Goal: Transaction & Acquisition: Purchase product/service

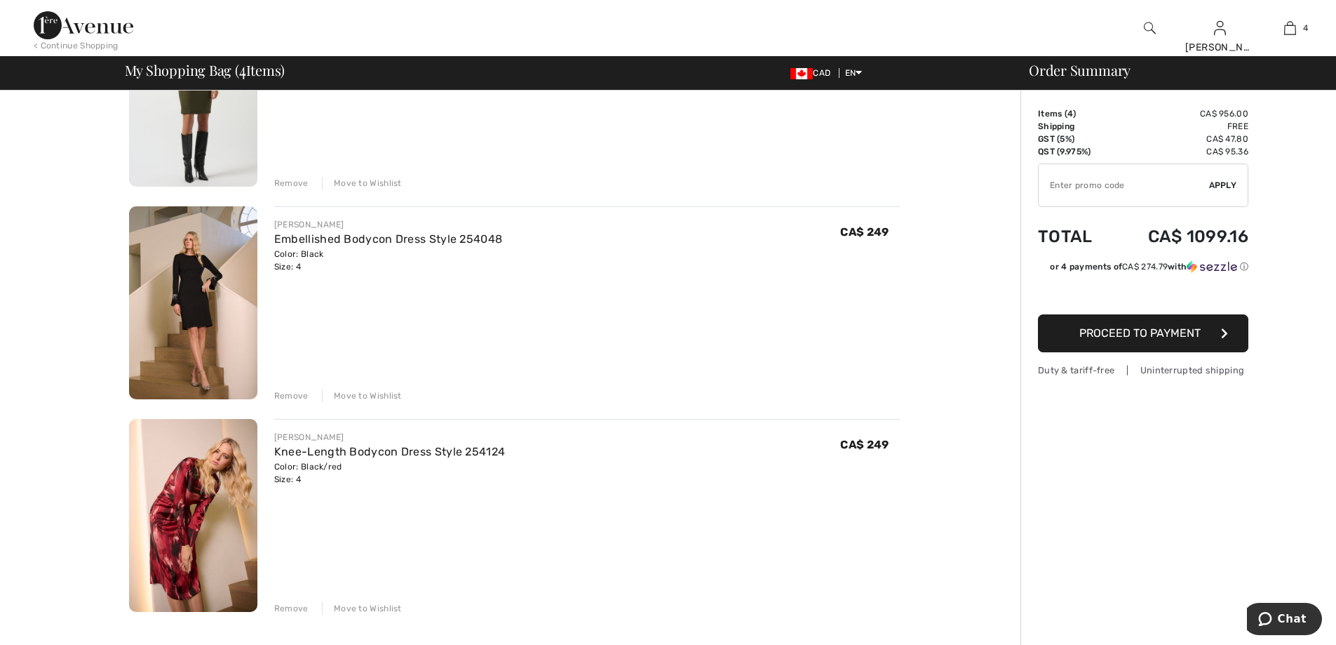
scroll to position [421, 0]
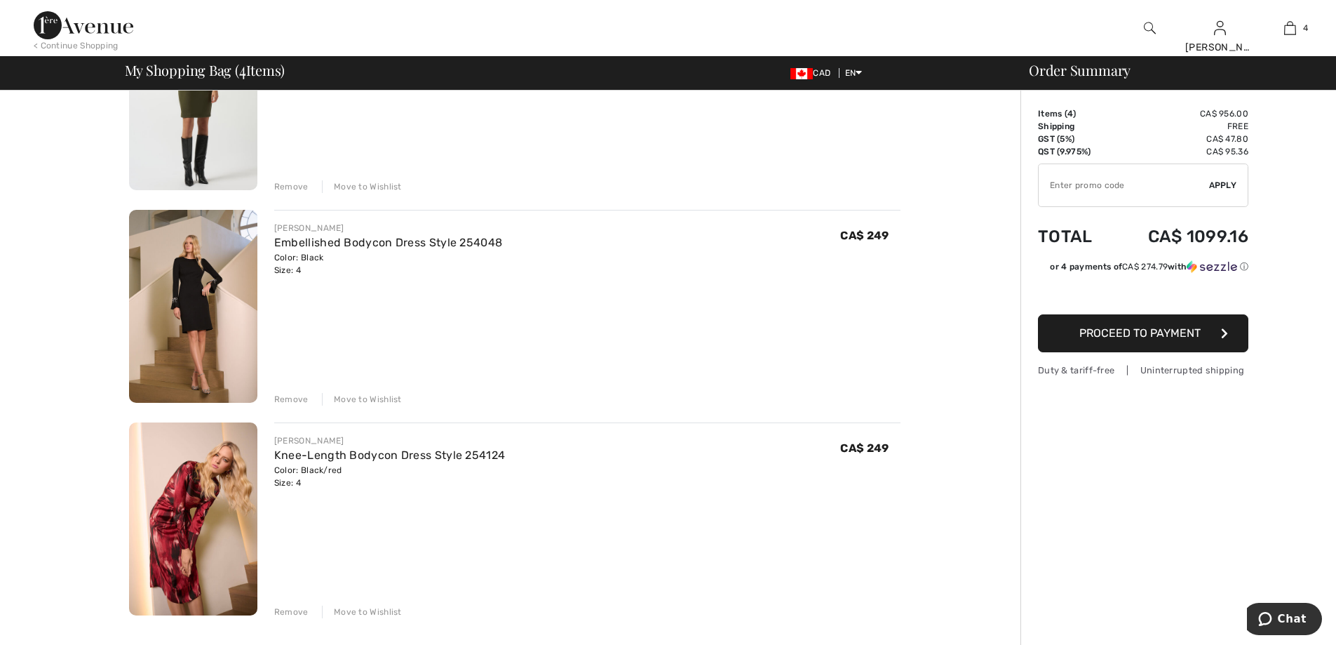
click at [293, 395] on div "Remove" at bounding box center [291, 399] width 34 height 13
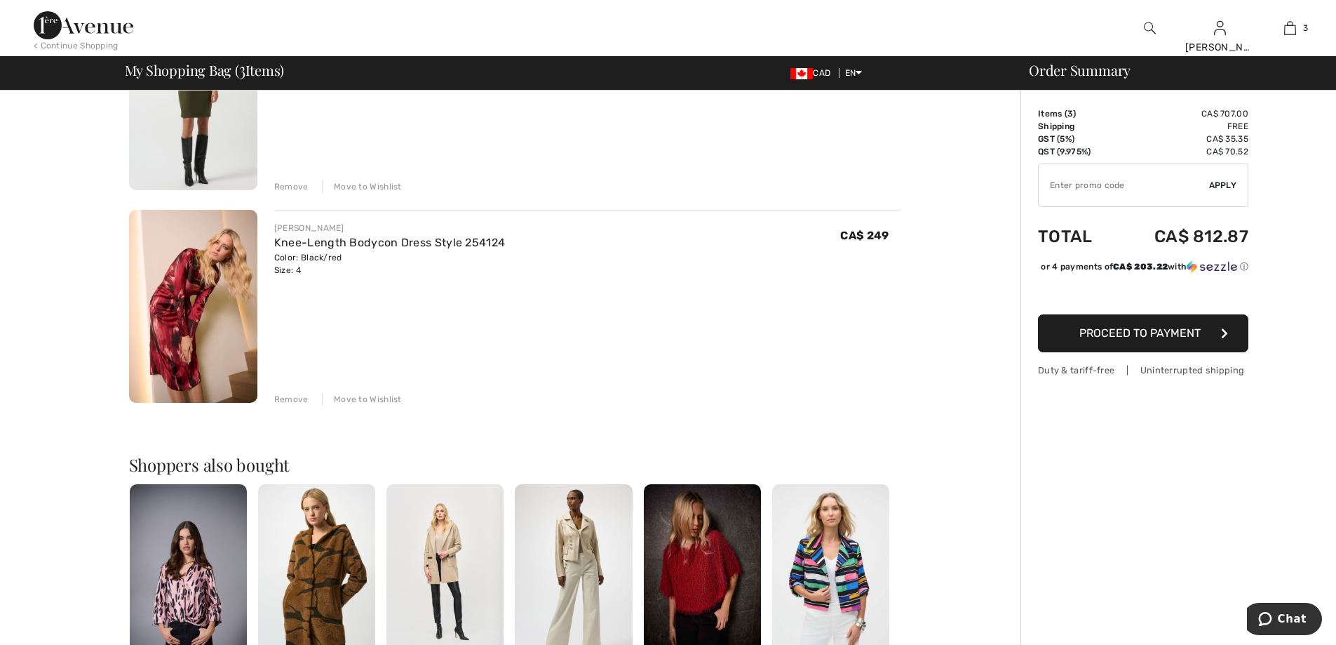
click at [210, 296] on img at bounding box center [193, 306] width 128 height 193
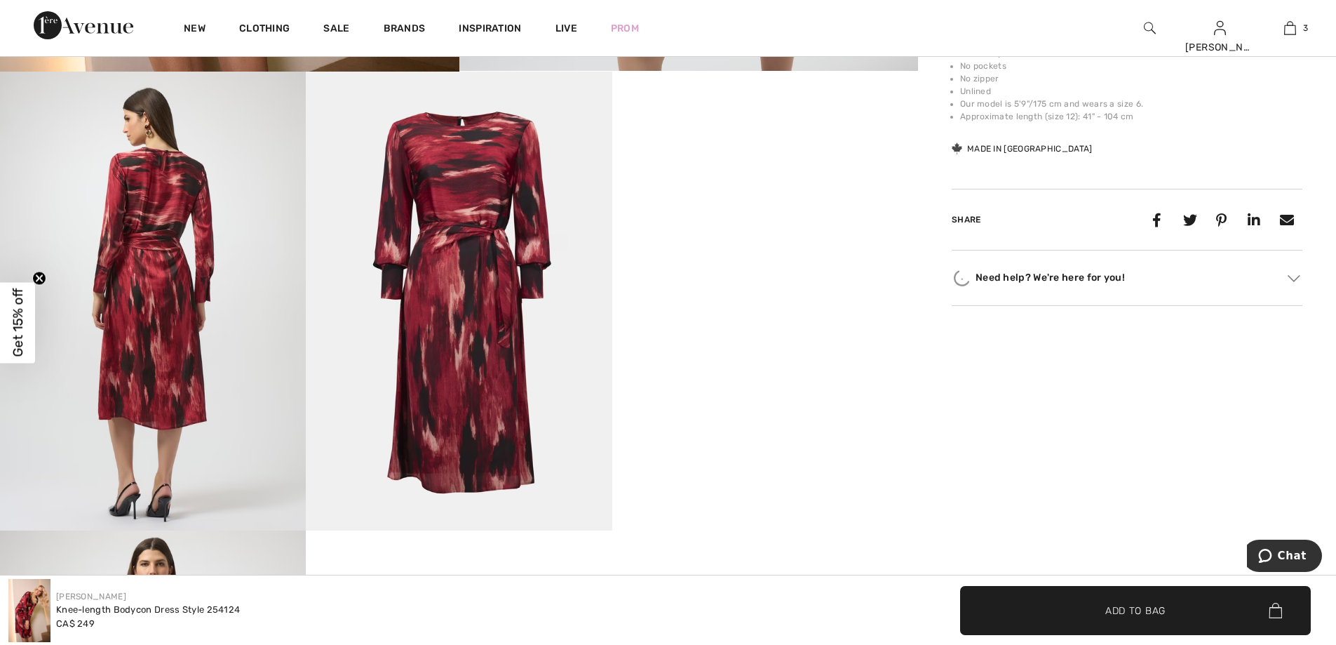
scroll to position [701, 0]
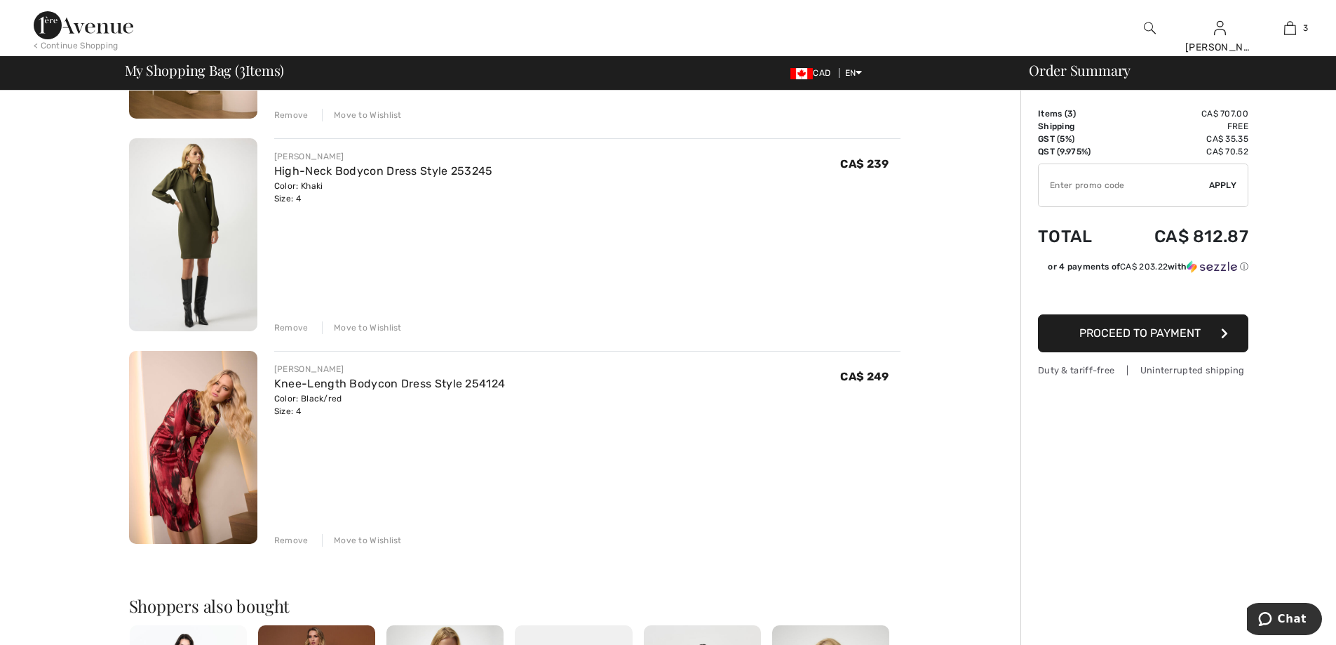
scroll to position [281, 0]
click at [297, 539] on div "Remove" at bounding box center [291, 539] width 34 height 13
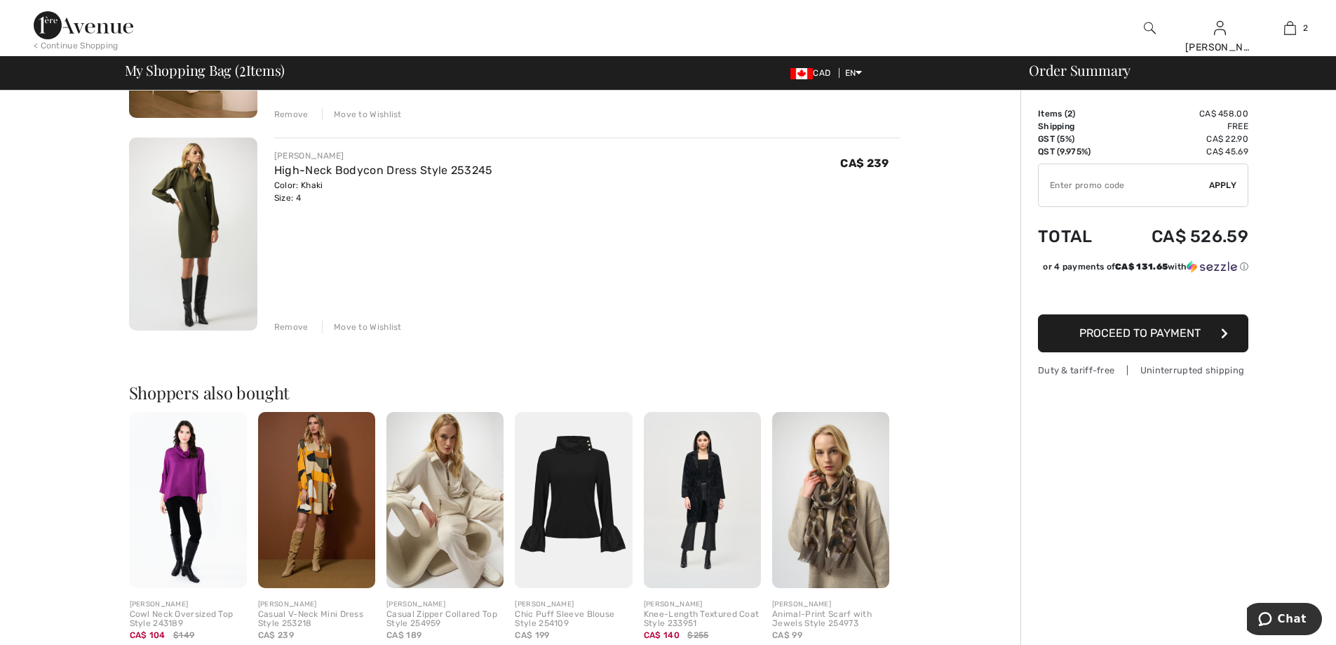
click at [1073, 195] on input "TEXT" at bounding box center [1124, 185] width 170 height 42
paste input "8241482E"
type input "8241482E"
click at [1226, 189] on span "Apply" at bounding box center [1223, 185] width 28 height 13
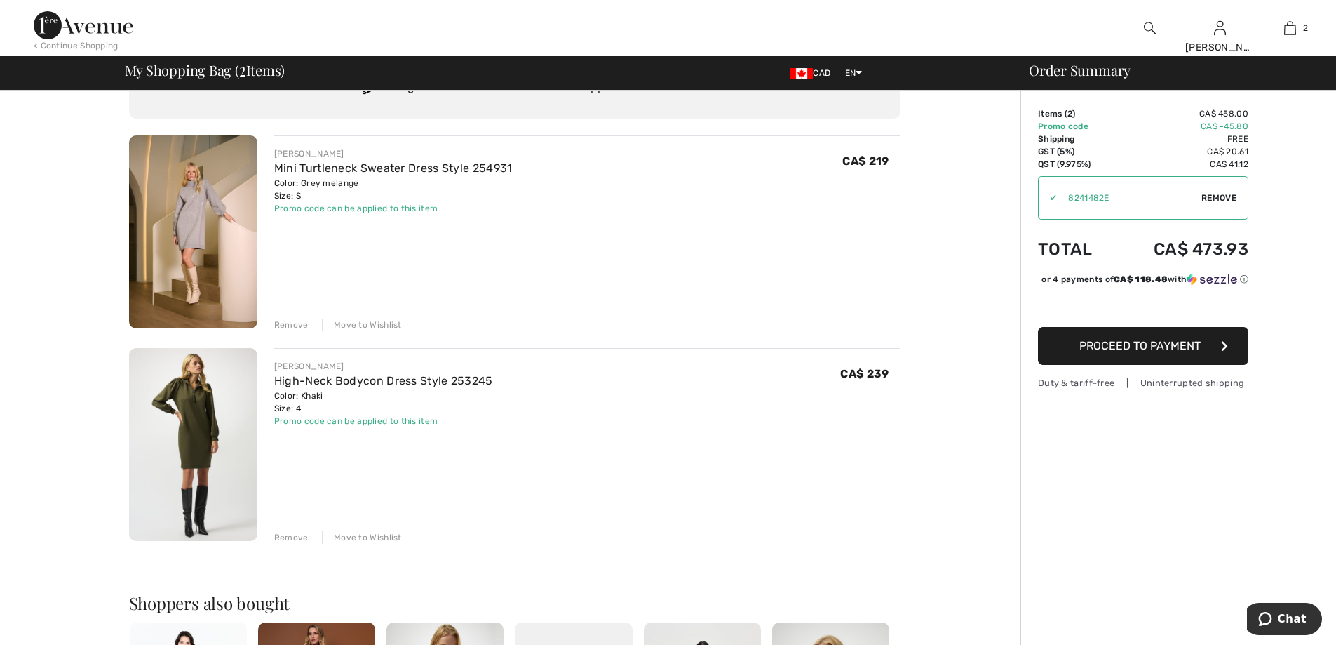
scroll to position [140, 0]
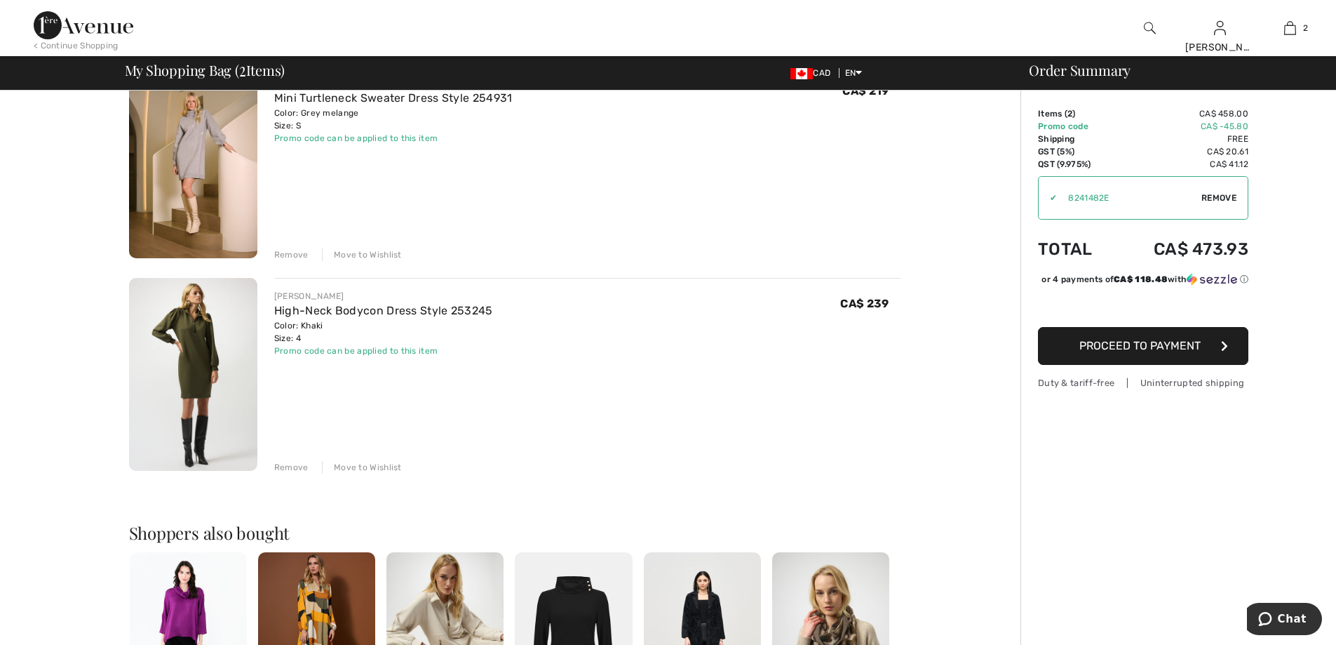
click at [1084, 336] on button "Proceed to Payment" at bounding box center [1143, 346] width 210 height 38
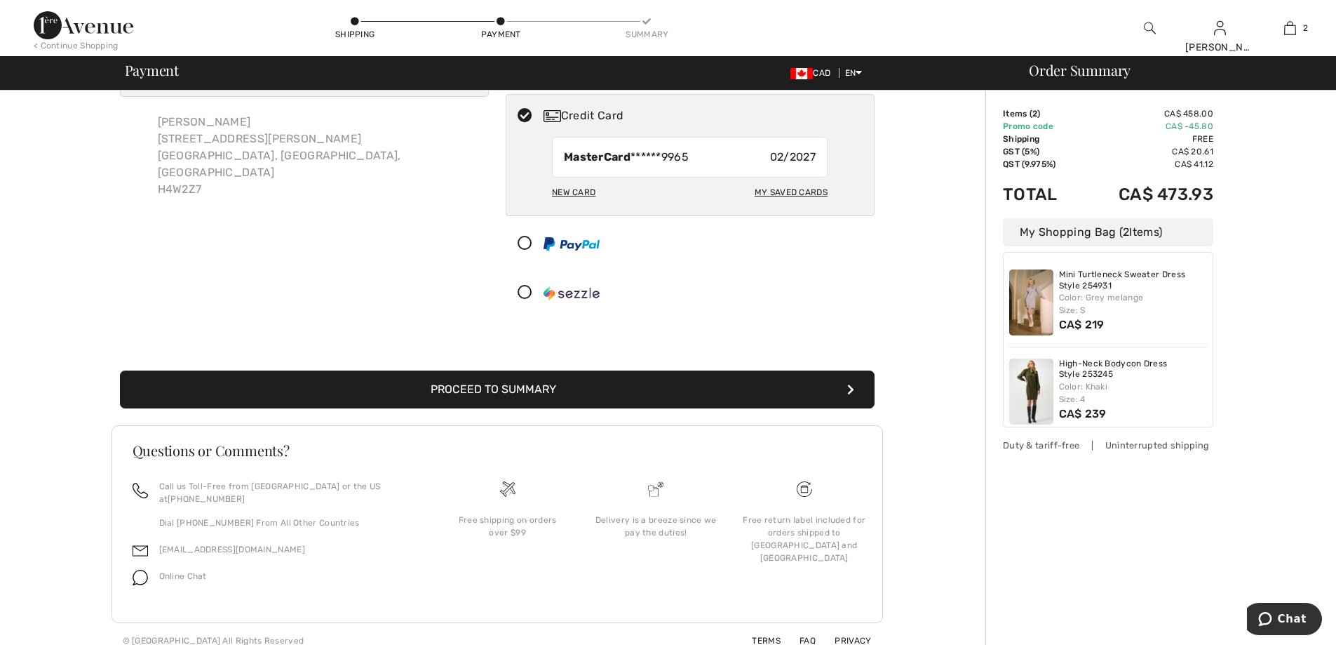
scroll to position [75, 0]
click at [510, 386] on button "Proceed to Summary" at bounding box center [497, 389] width 755 height 38
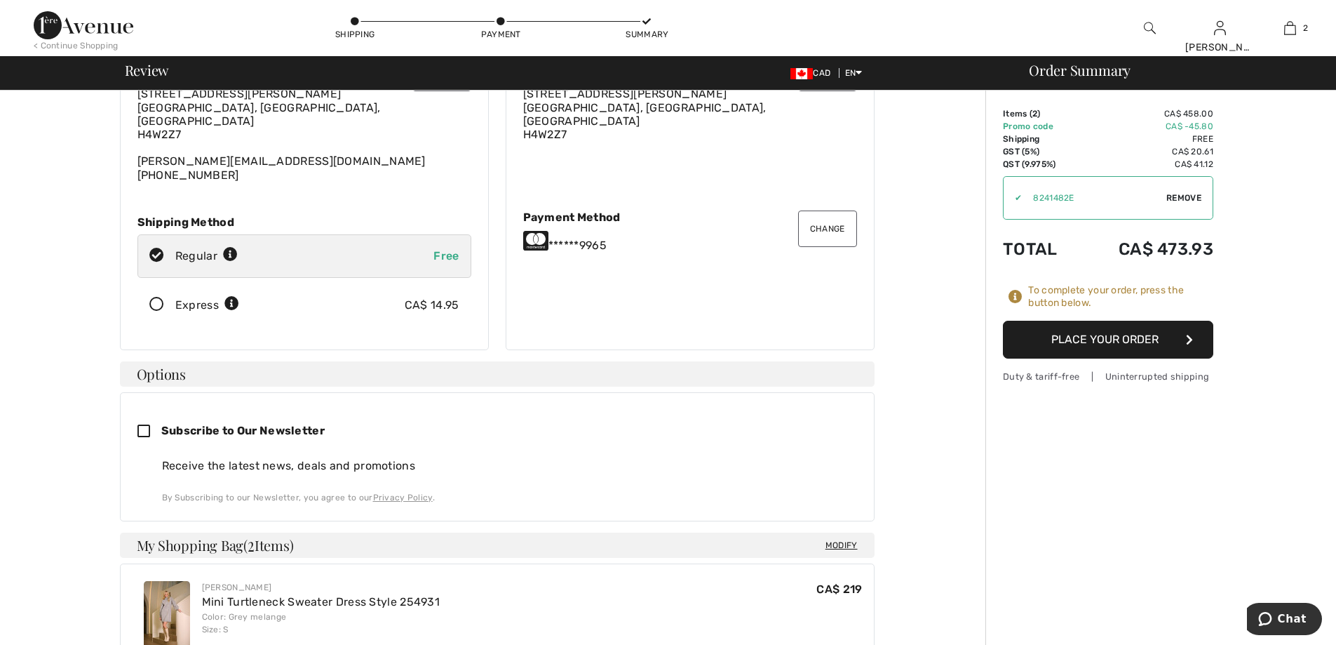
scroll to position [70, 0]
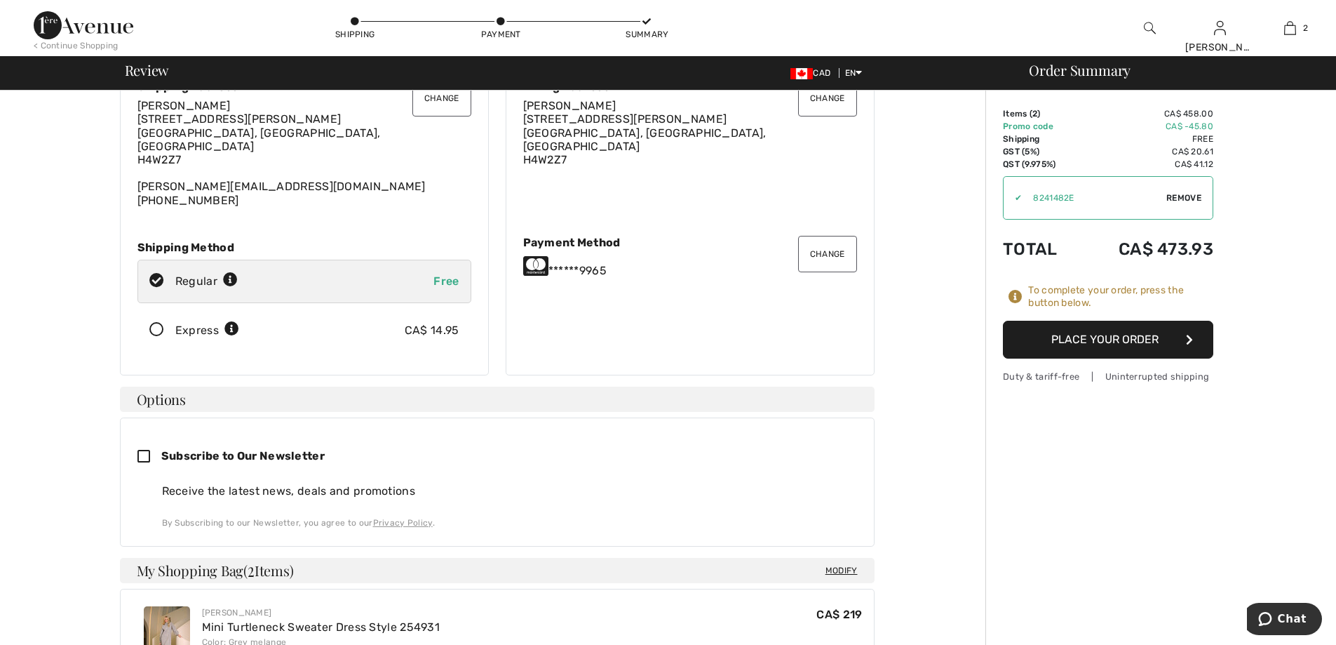
click at [1108, 347] on button "Place Your Order" at bounding box center [1108, 340] width 210 height 38
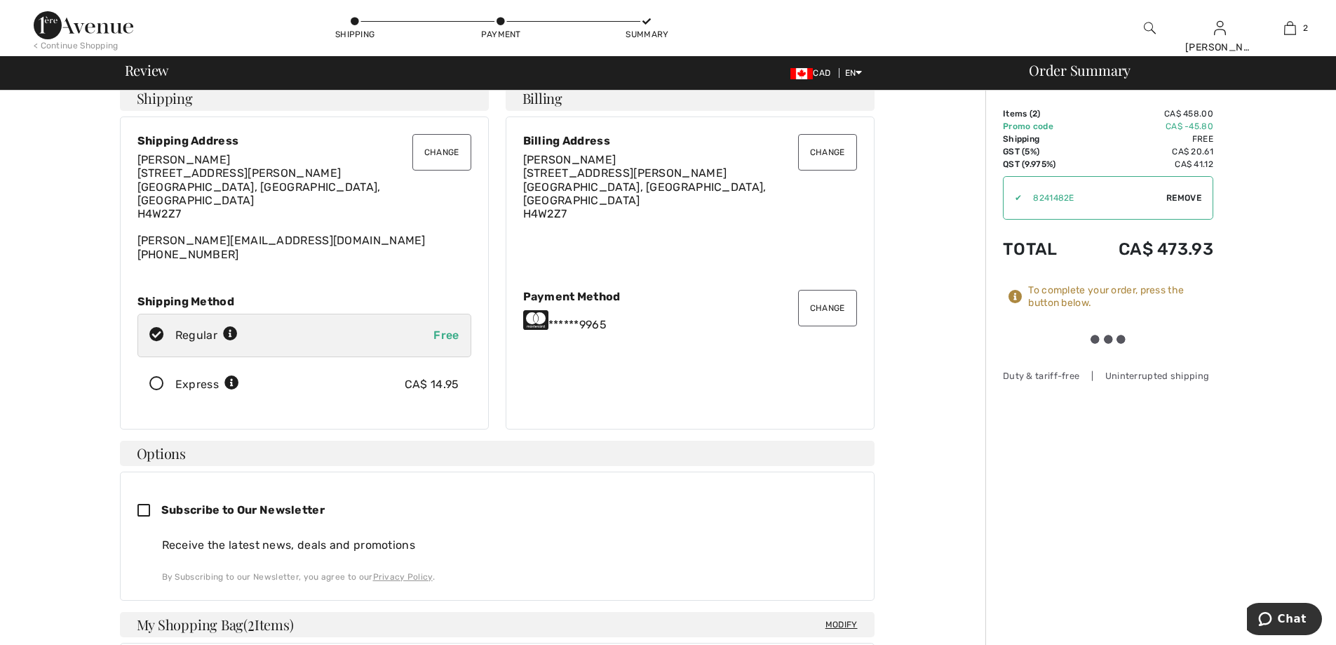
scroll to position [0, 0]
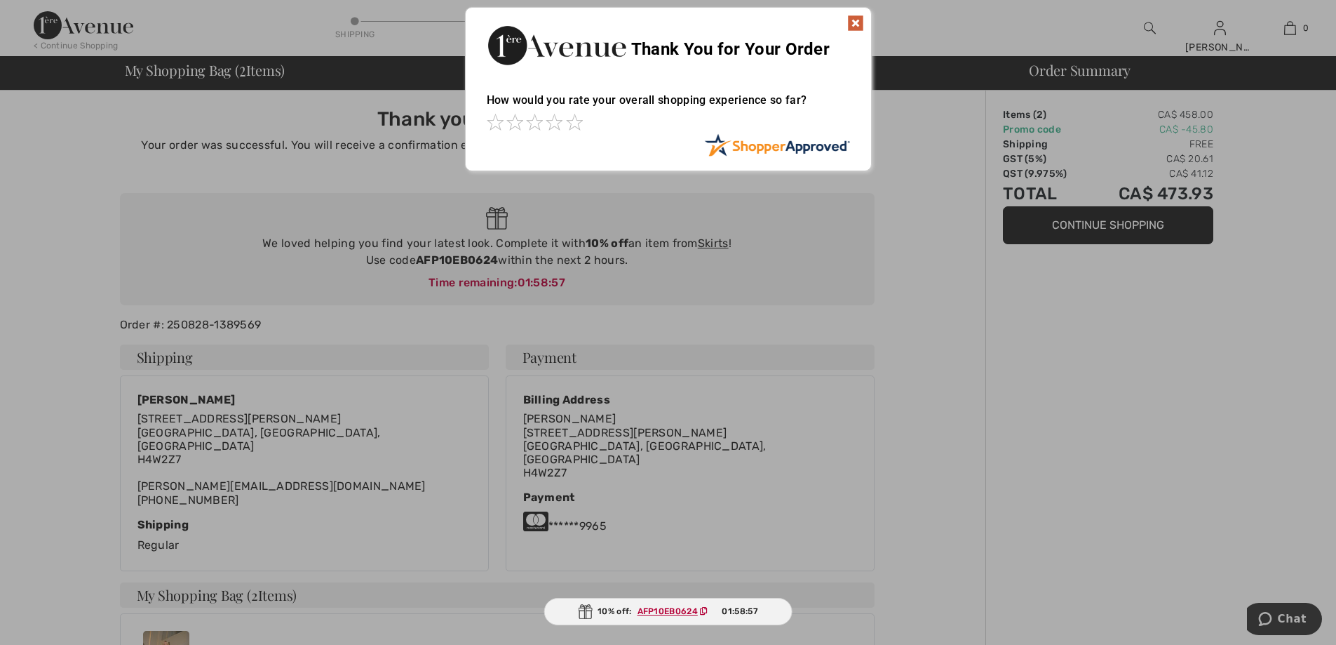
click at [853, 23] on img at bounding box center [855, 23] width 17 height 17
